Goal: Information Seeking & Learning: Learn about a topic

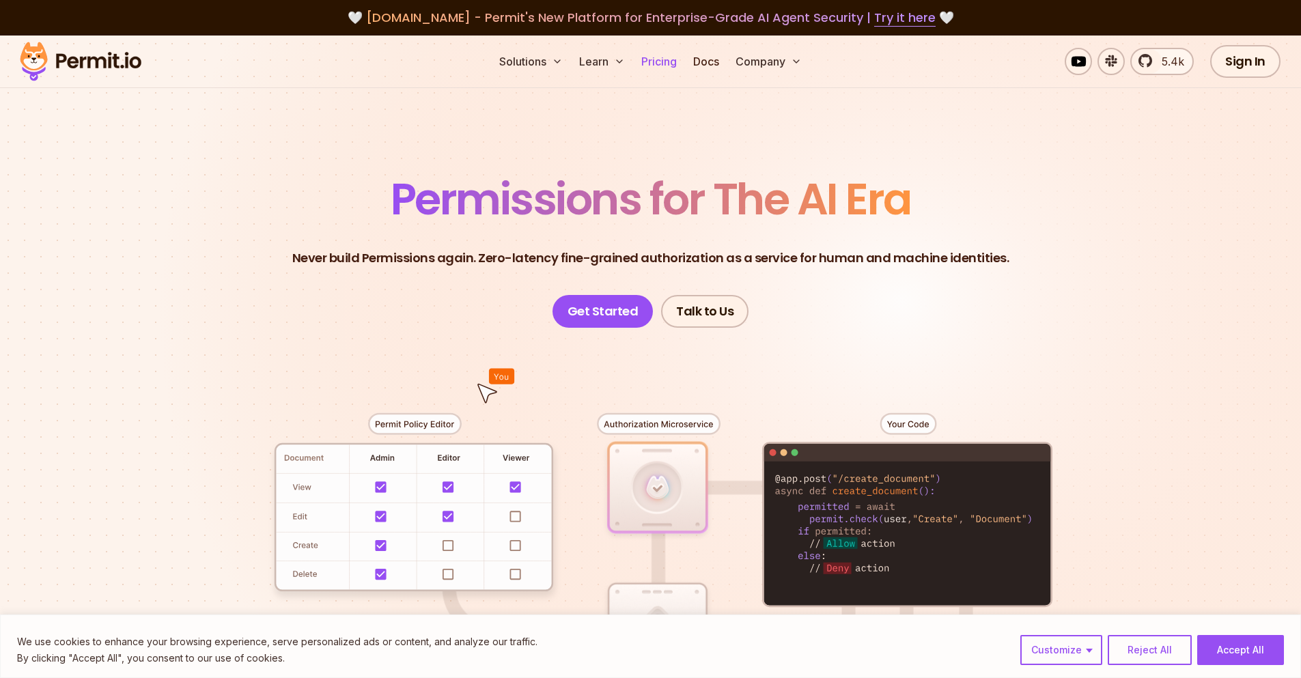
click at [665, 70] on link "Pricing" at bounding box center [659, 61] width 46 height 27
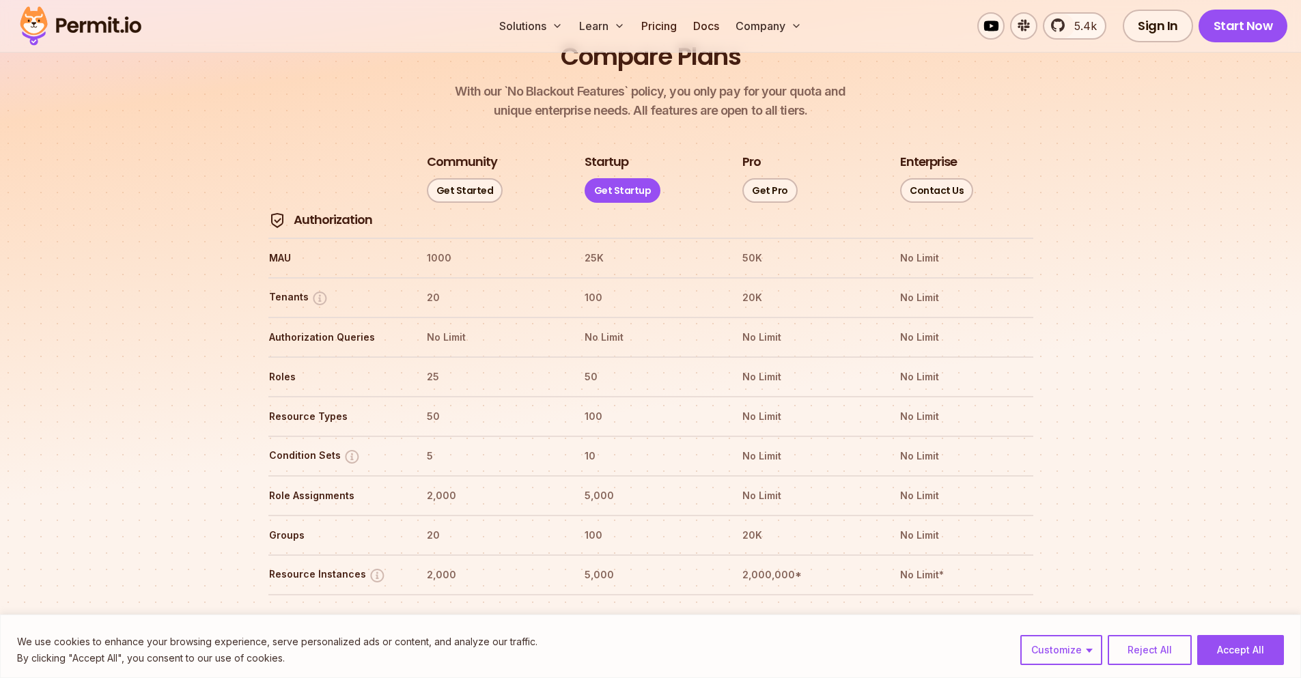
scroll to position [1510, 0]
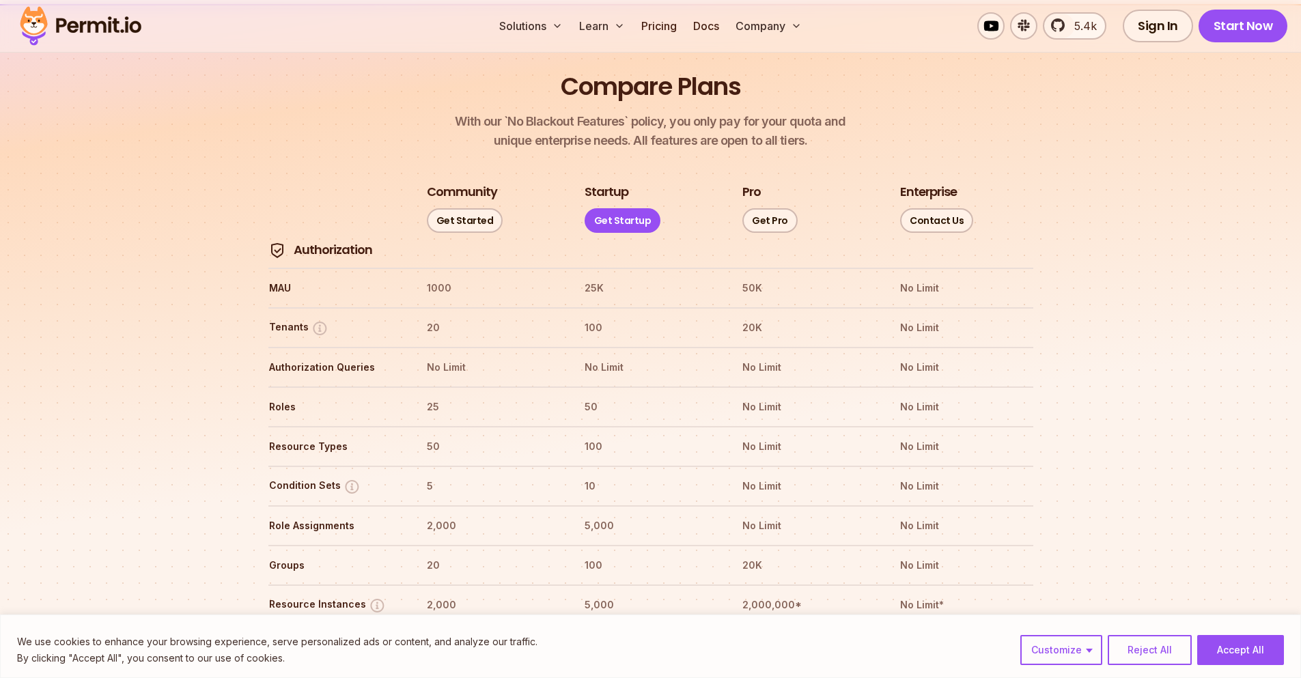
click at [461, 184] on h3 "Community" at bounding box center [462, 192] width 70 height 17
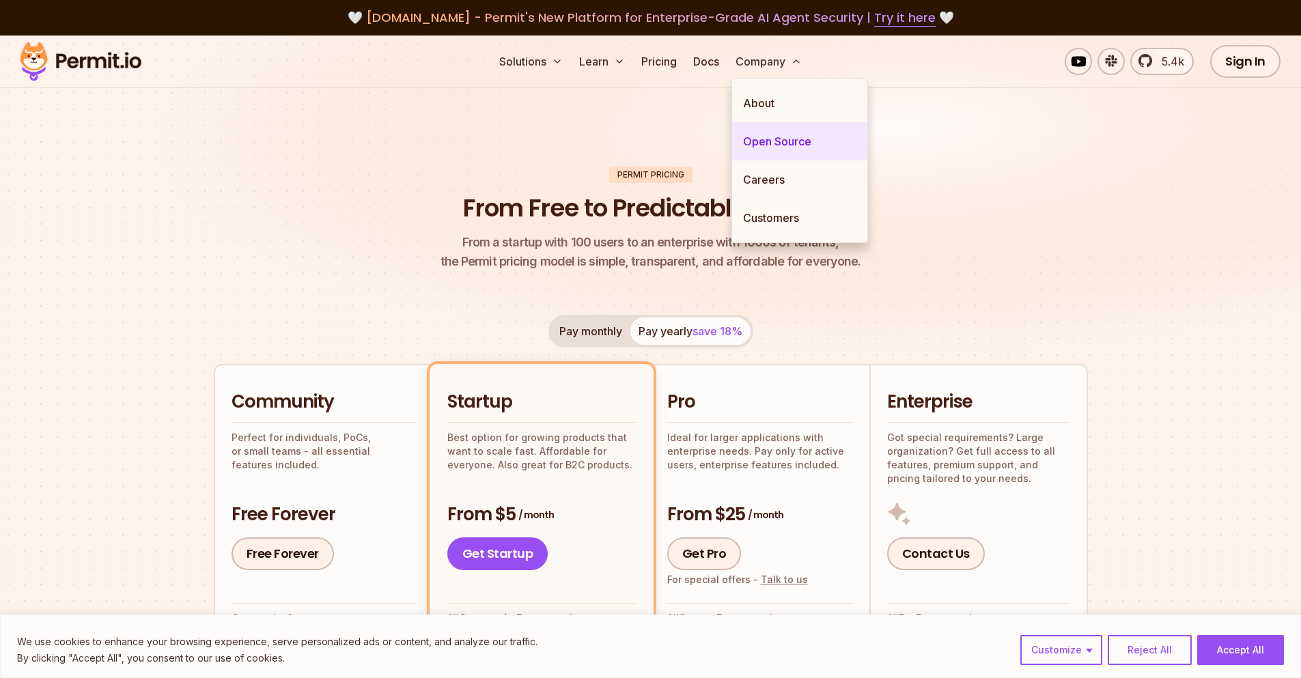
click at [766, 123] on link "Open Source" at bounding box center [799, 141] width 135 height 38
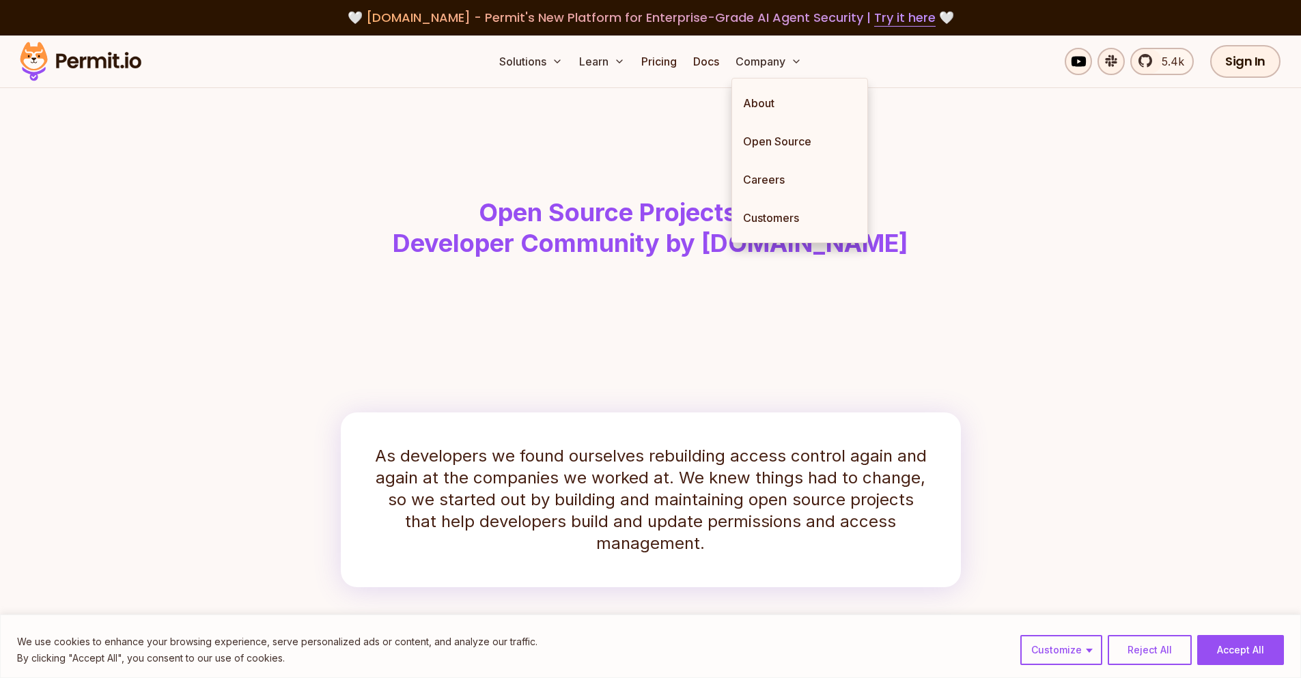
click at [798, 303] on header "Open Source Projects for the Developer Community by [DOMAIN_NAME]" at bounding box center [651, 201] width 874 height 226
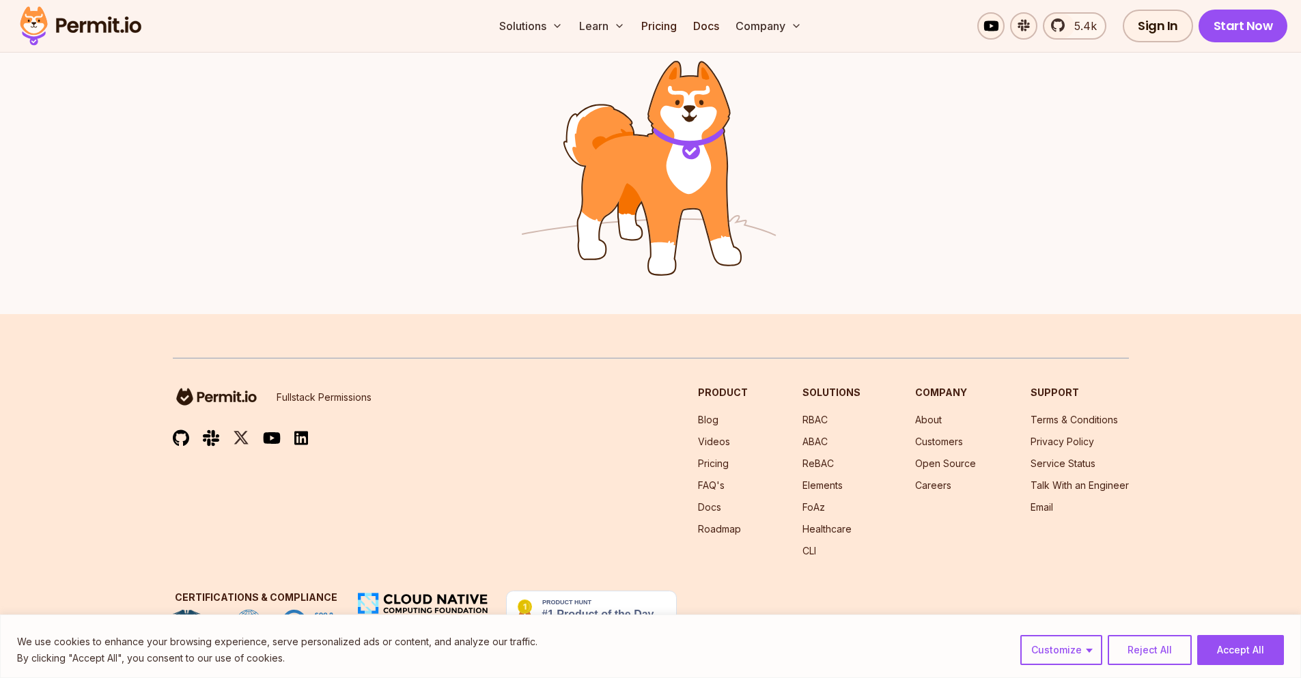
scroll to position [1786, 0]
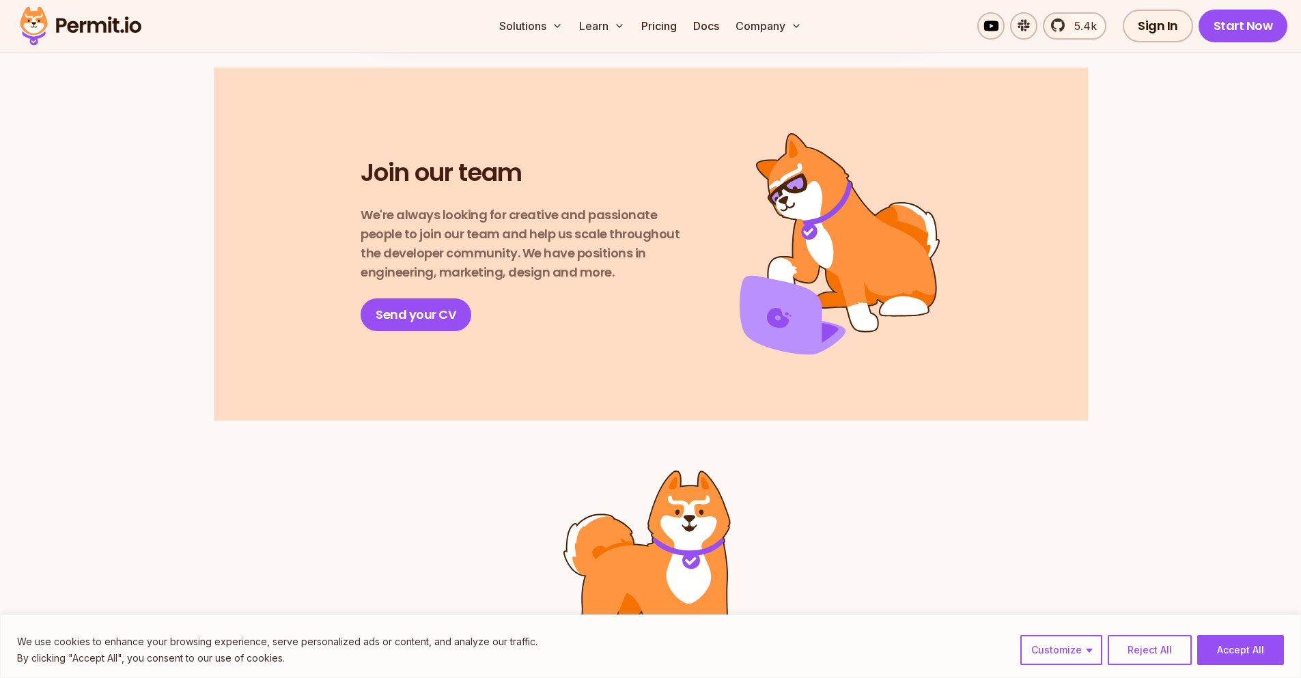
drag, startPoint x: 631, startPoint y: 219, endPoint x: 660, endPoint y: 209, distance: 30.2
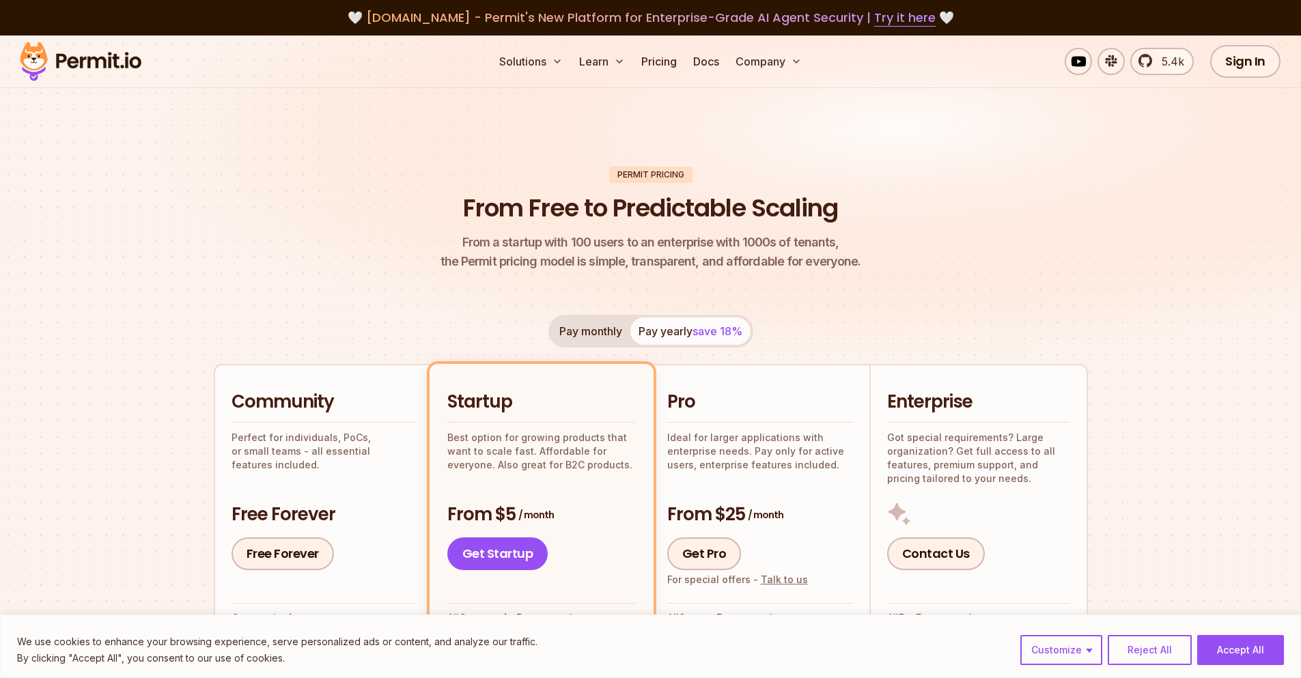
click at [309, 268] on header "Permit Pricing From Free to Predictable Scaling From a startup with 100 users t…" at bounding box center [651, 219] width 874 height 105
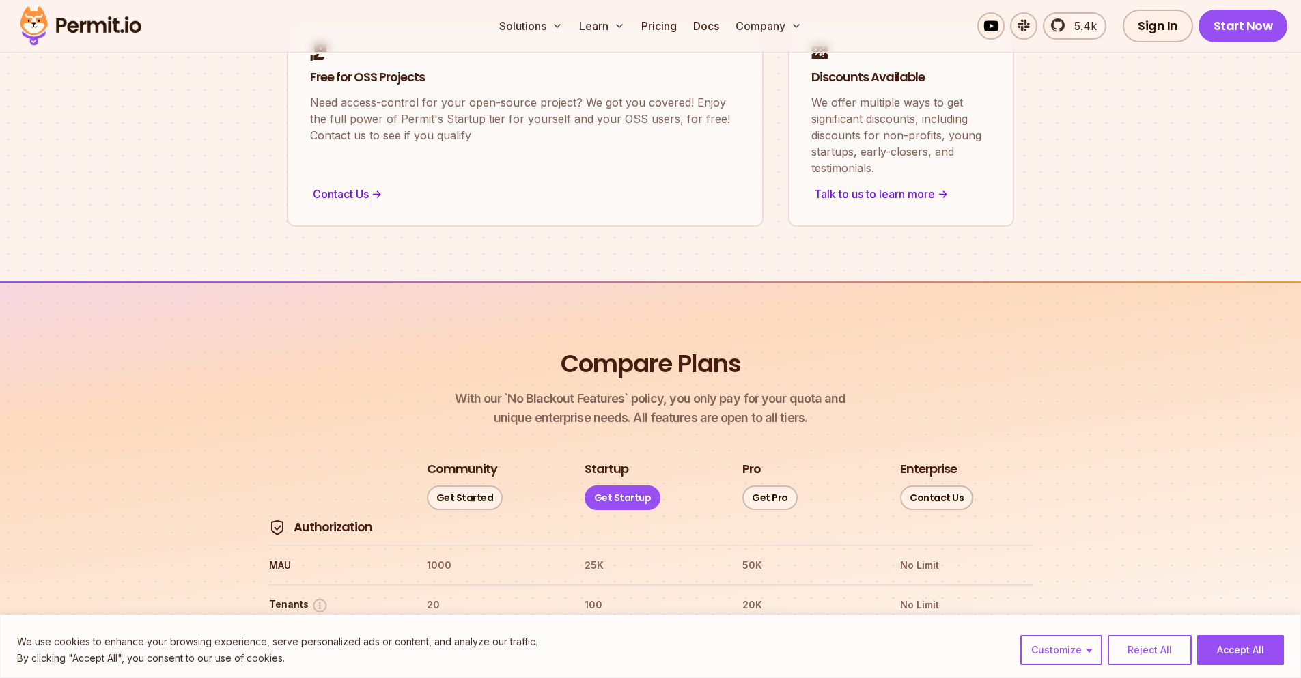
scroll to position [1560, 0]
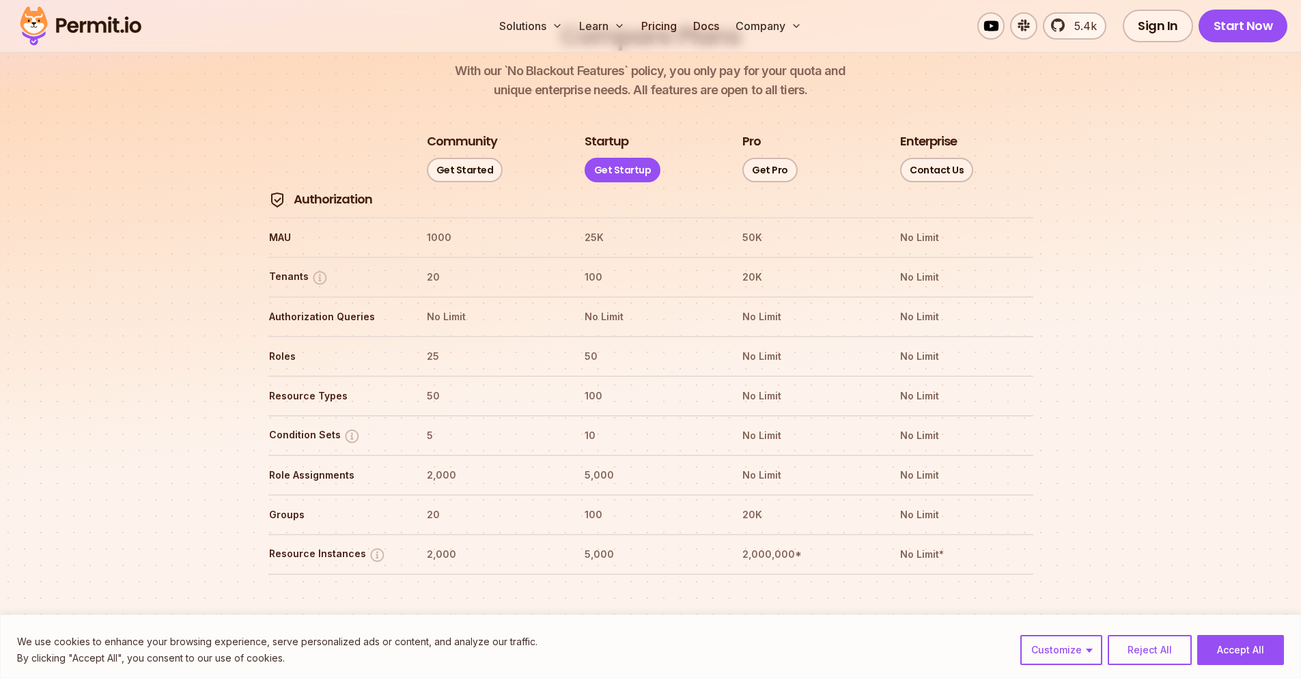
click at [600, 669] on div "We use cookies to enhance your browsing experience, serve personalized ads or c…" at bounding box center [650, 647] width 1301 height 64
